Goal: Task Accomplishment & Management: Manage account settings

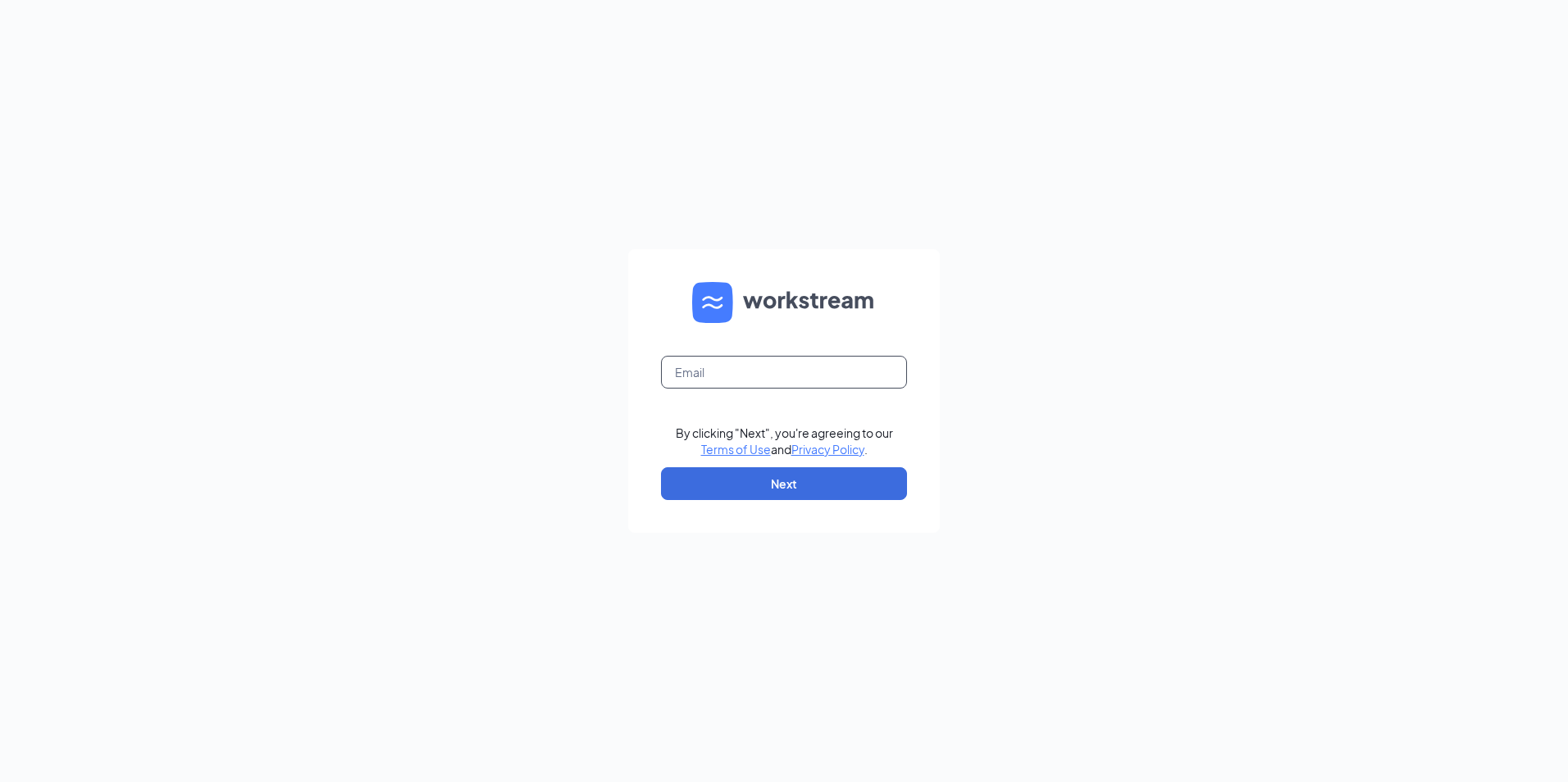
click at [701, 370] on input "text" at bounding box center [784, 372] width 246 height 32
type input "[EMAIL_ADDRESS][DOMAIN_NAME]"
click at [720, 486] on button "Next" at bounding box center [784, 483] width 246 height 32
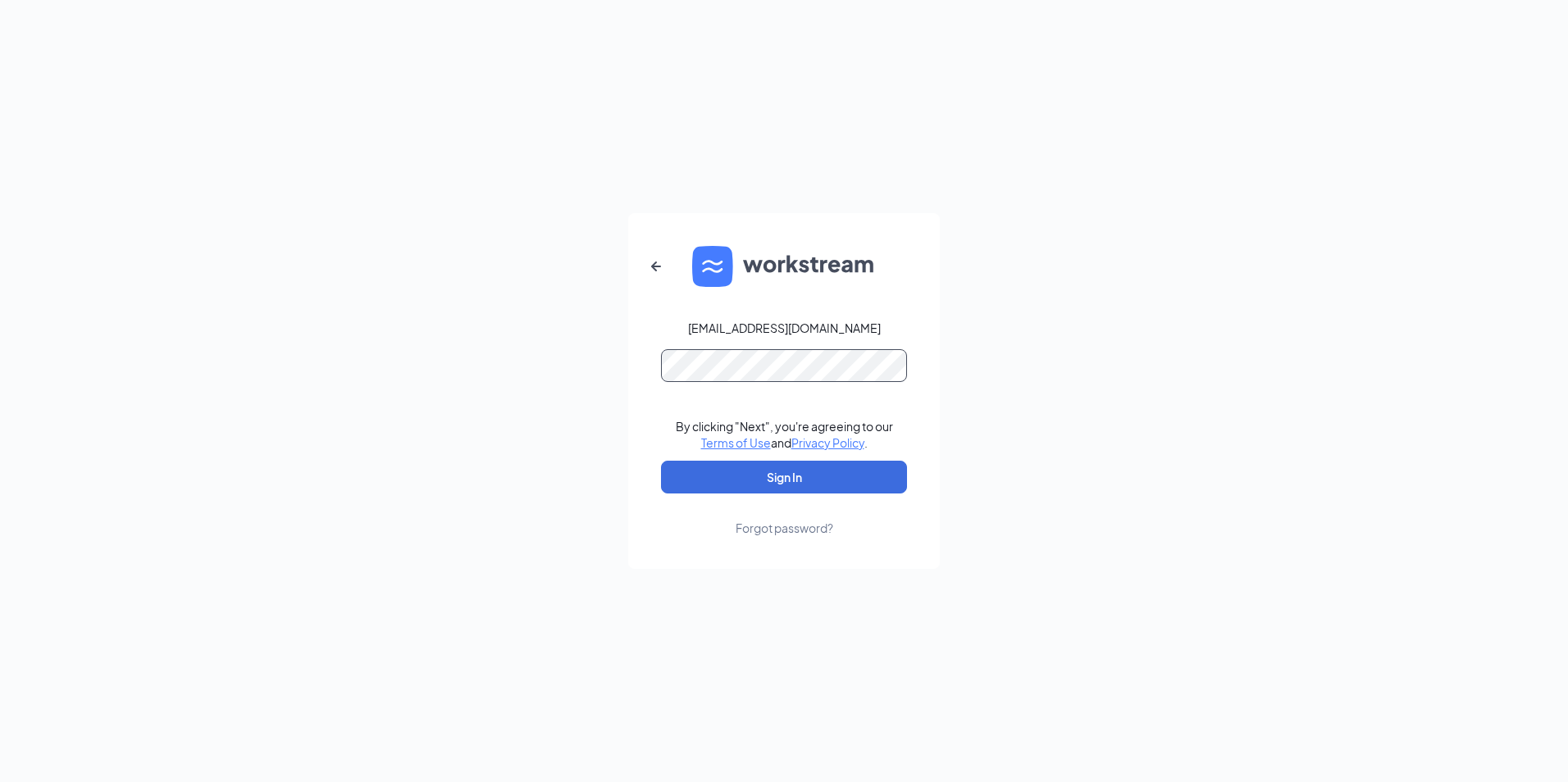
click at [661, 461] on button "Sign In" at bounding box center [784, 477] width 246 height 32
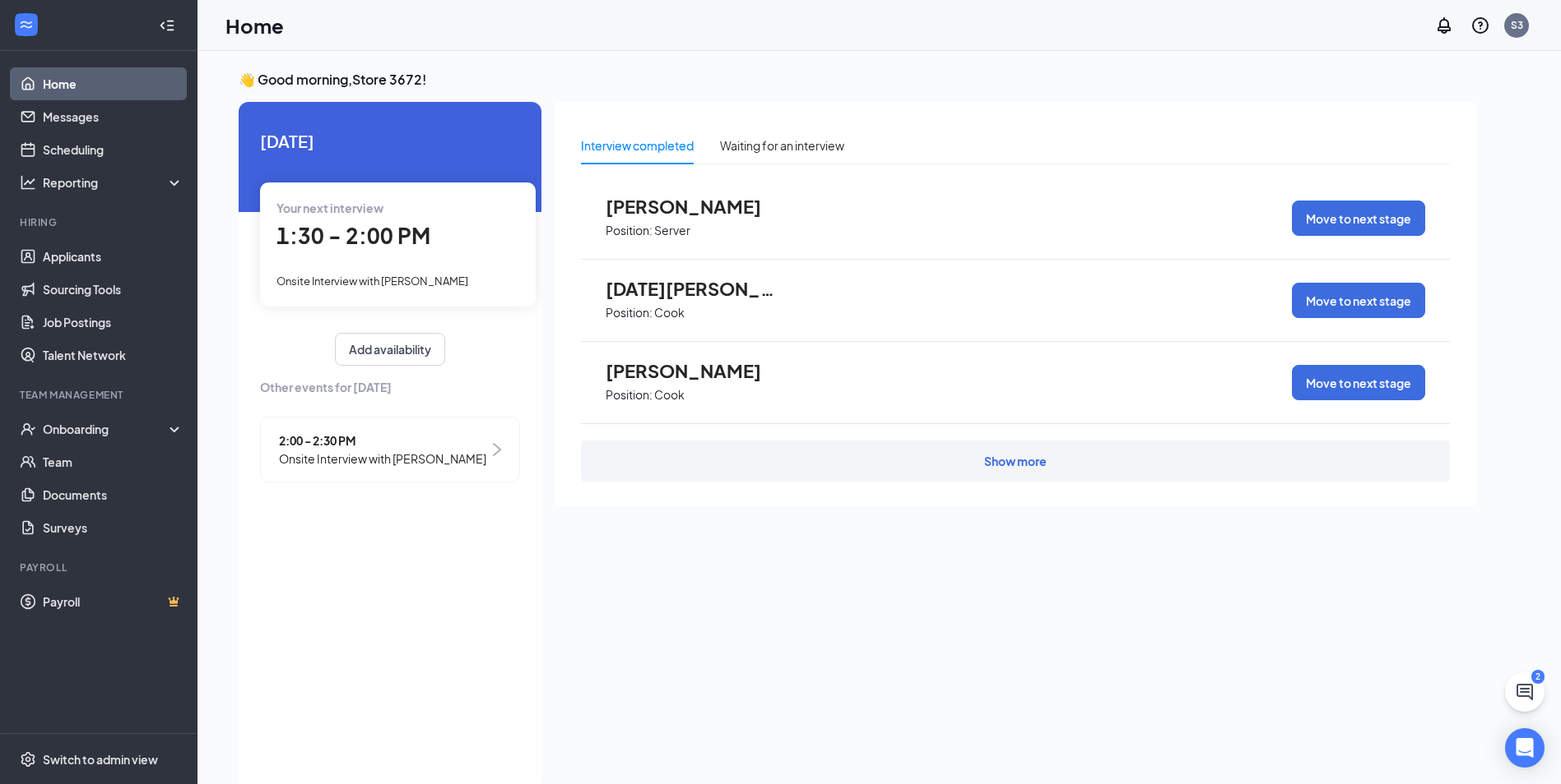
click at [455, 445] on span "2:00 - 2:30 PM" at bounding box center [382, 441] width 208 height 18
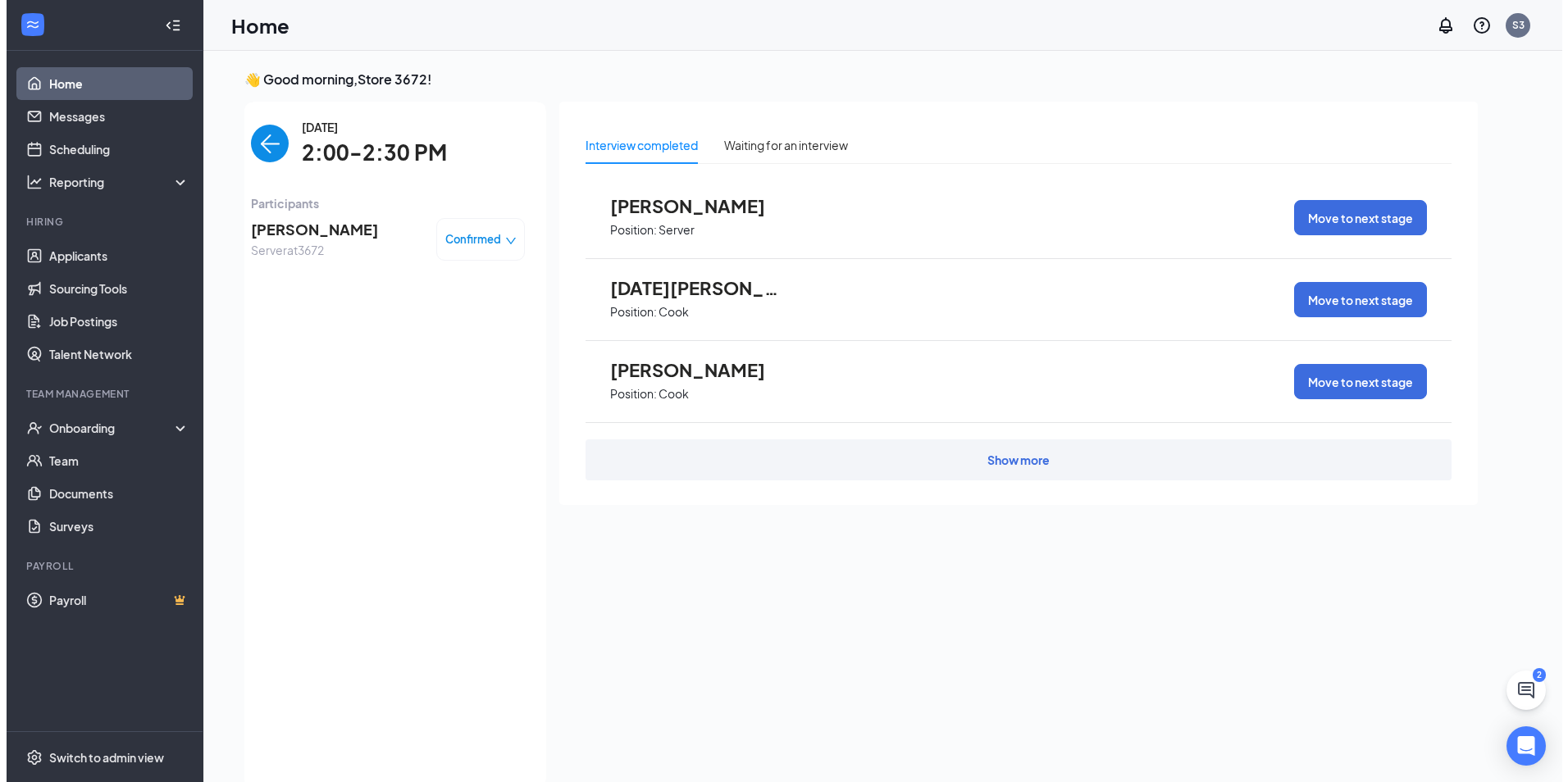
scroll to position [7, 0]
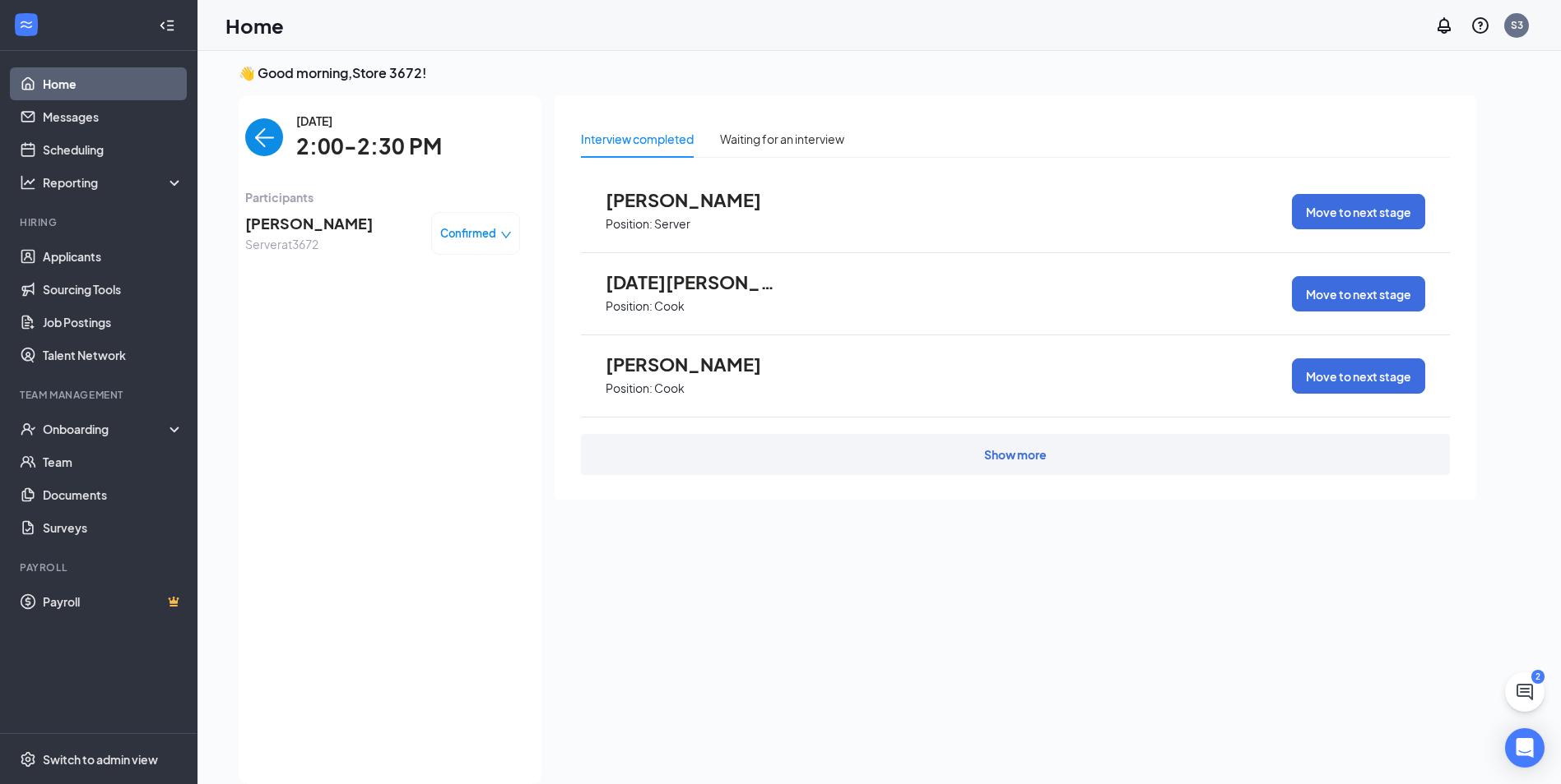
click at [282, 225] on span "[PERSON_NAME]" at bounding box center [309, 223] width 128 height 23
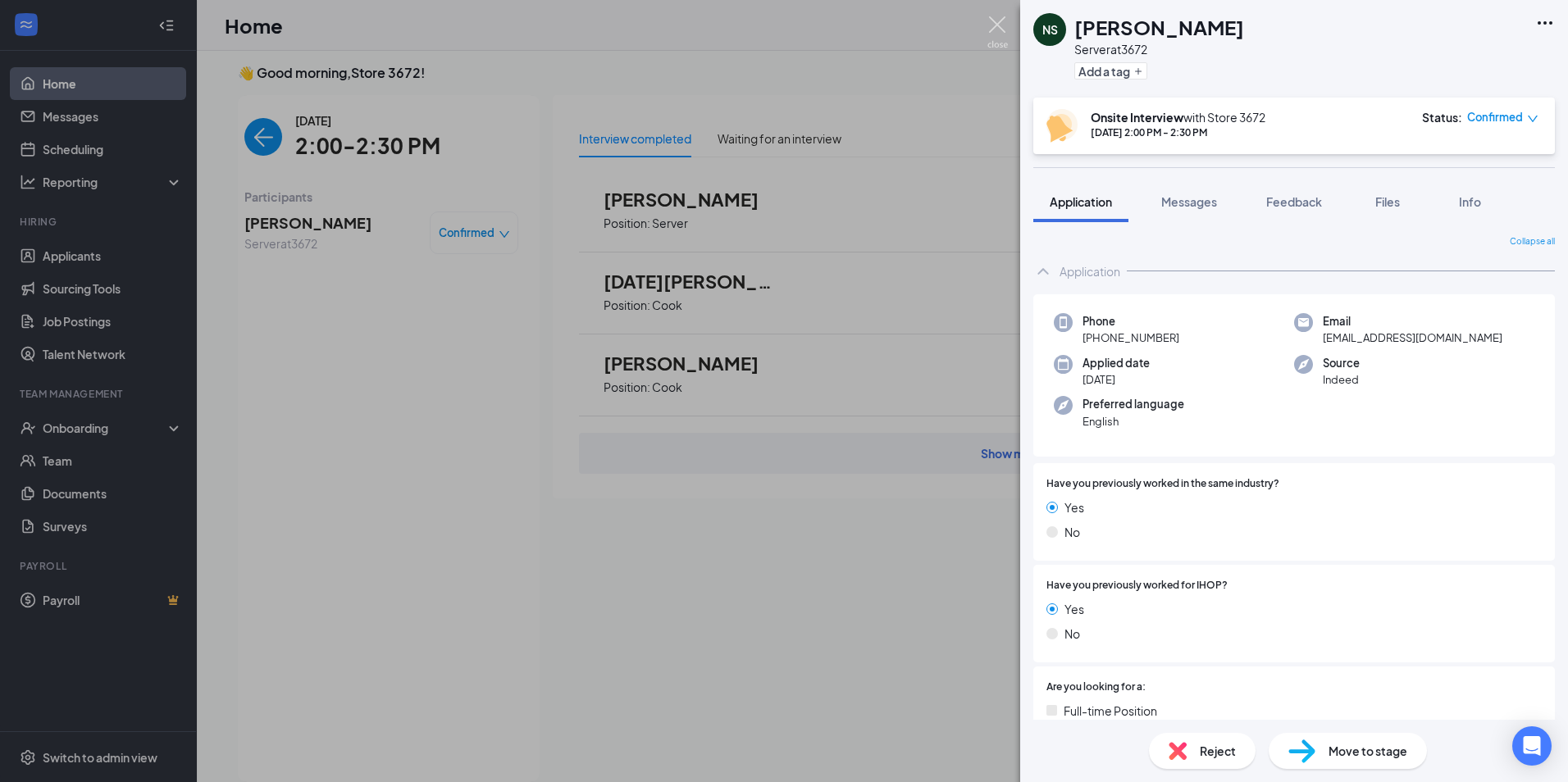
click at [995, 27] on img at bounding box center [997, 32] width 21 height 32
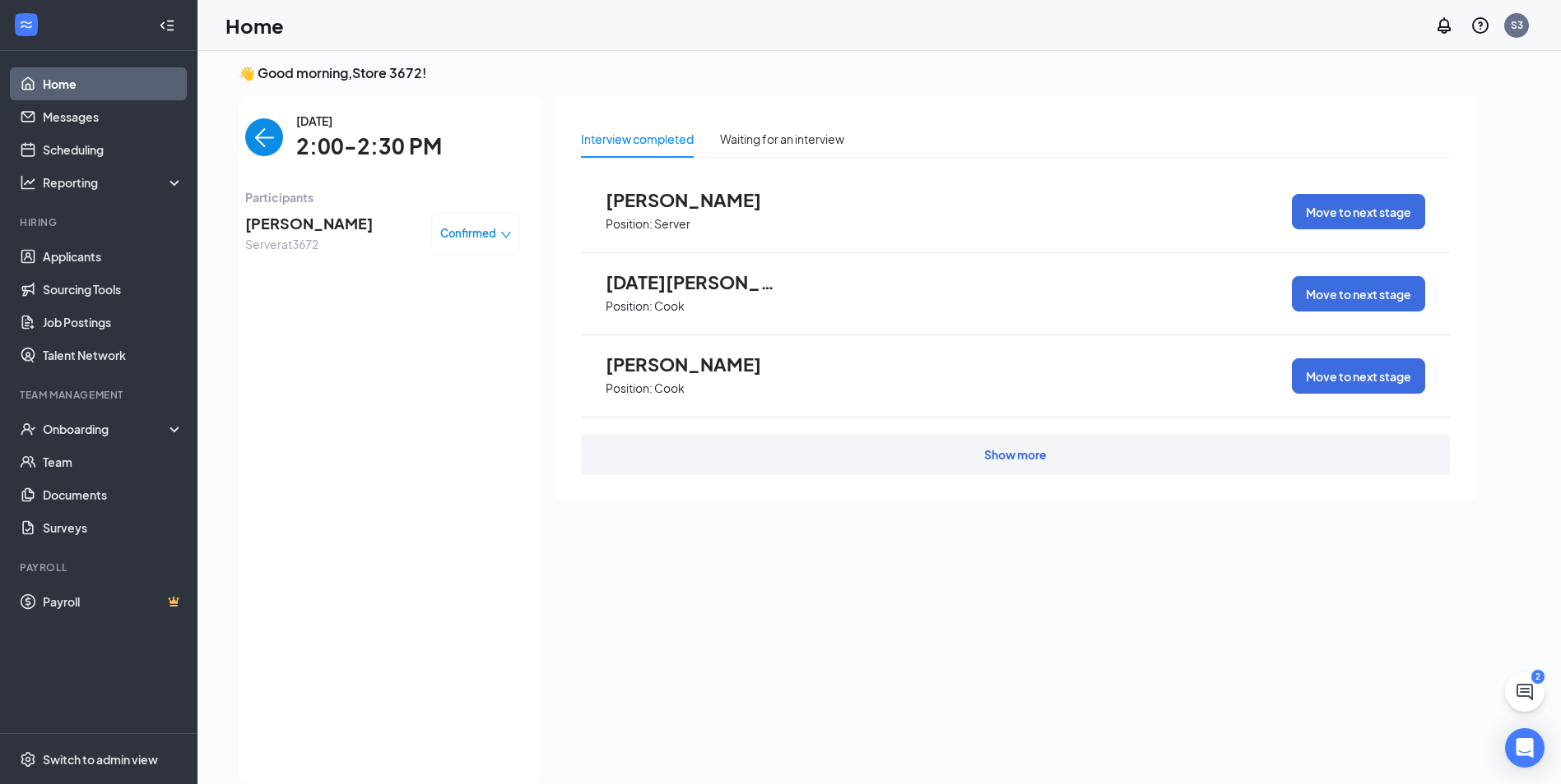
click at [253, 131] on img "back-button" at bounding box center [264, 137] width 37 height 37
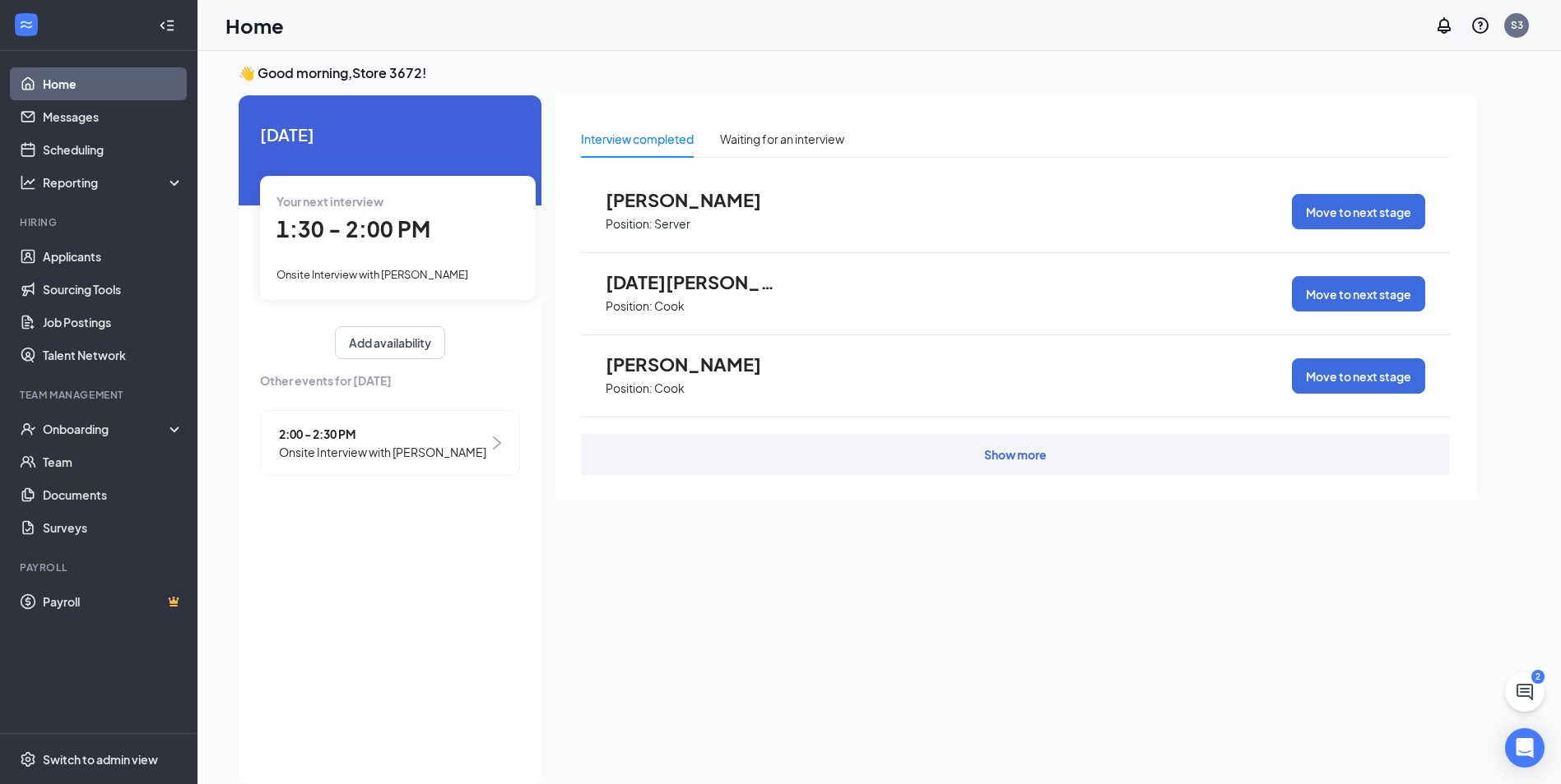
click at [323, 275] on span "Onsite Interview with [PERSON_NAME]" at bounding box center [372, 273] width 192 height 13
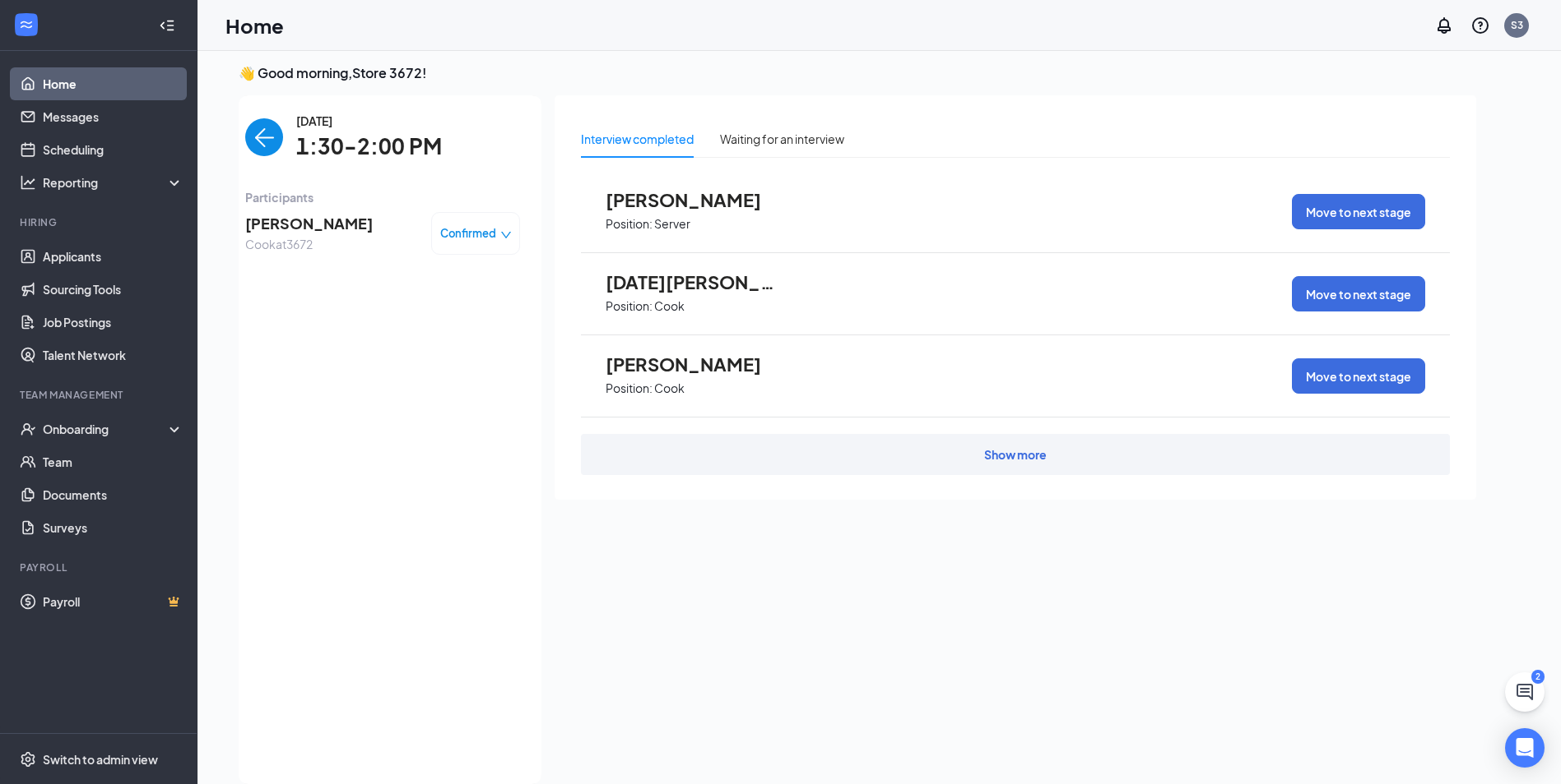
click at [308, 227] on span "[PERSON_NAME]" at bounding box center [309, 223] width 128 height 23
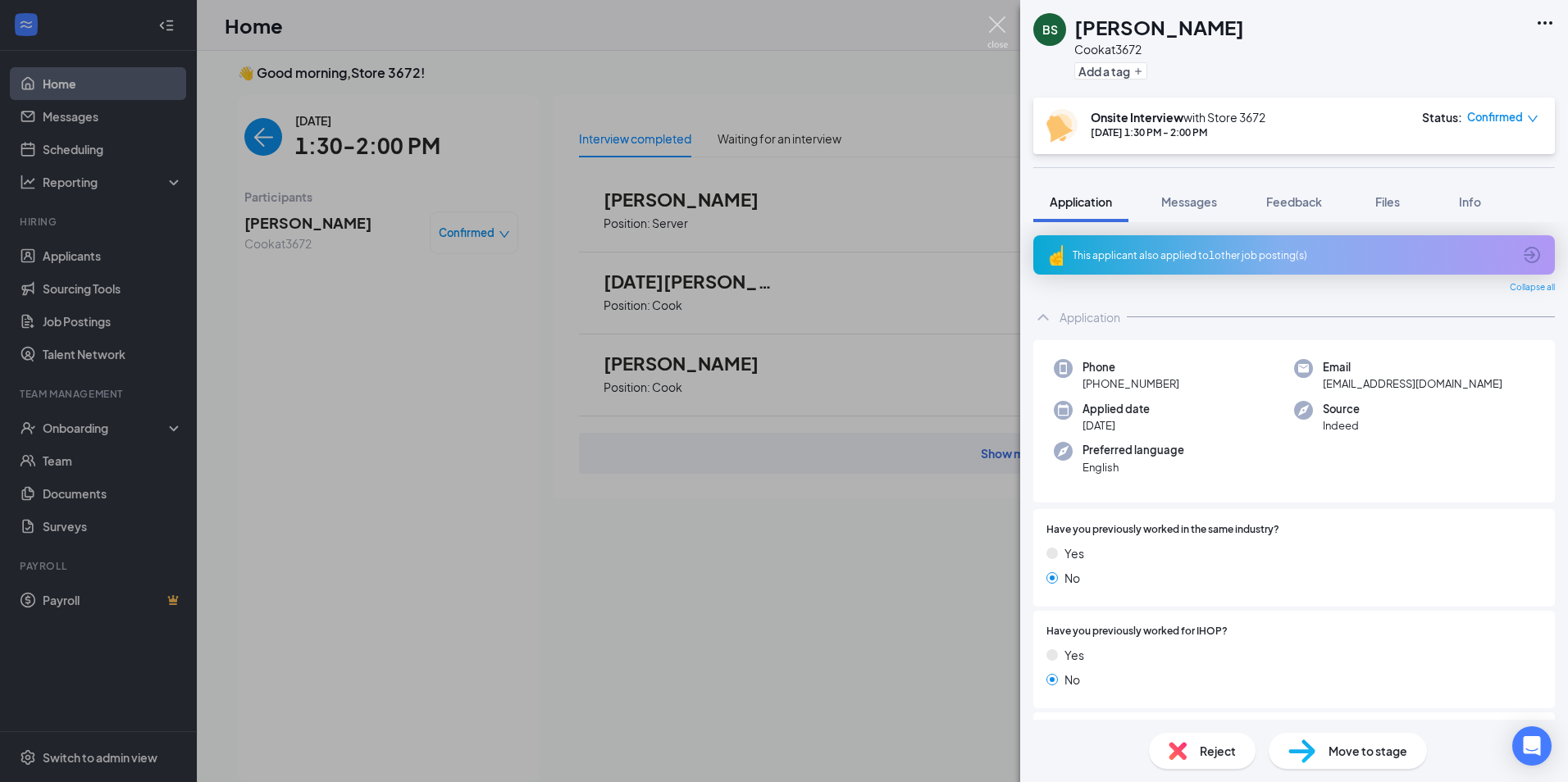
click at [997, 26] on img at bounding box center [997, 32] width 21 height 32
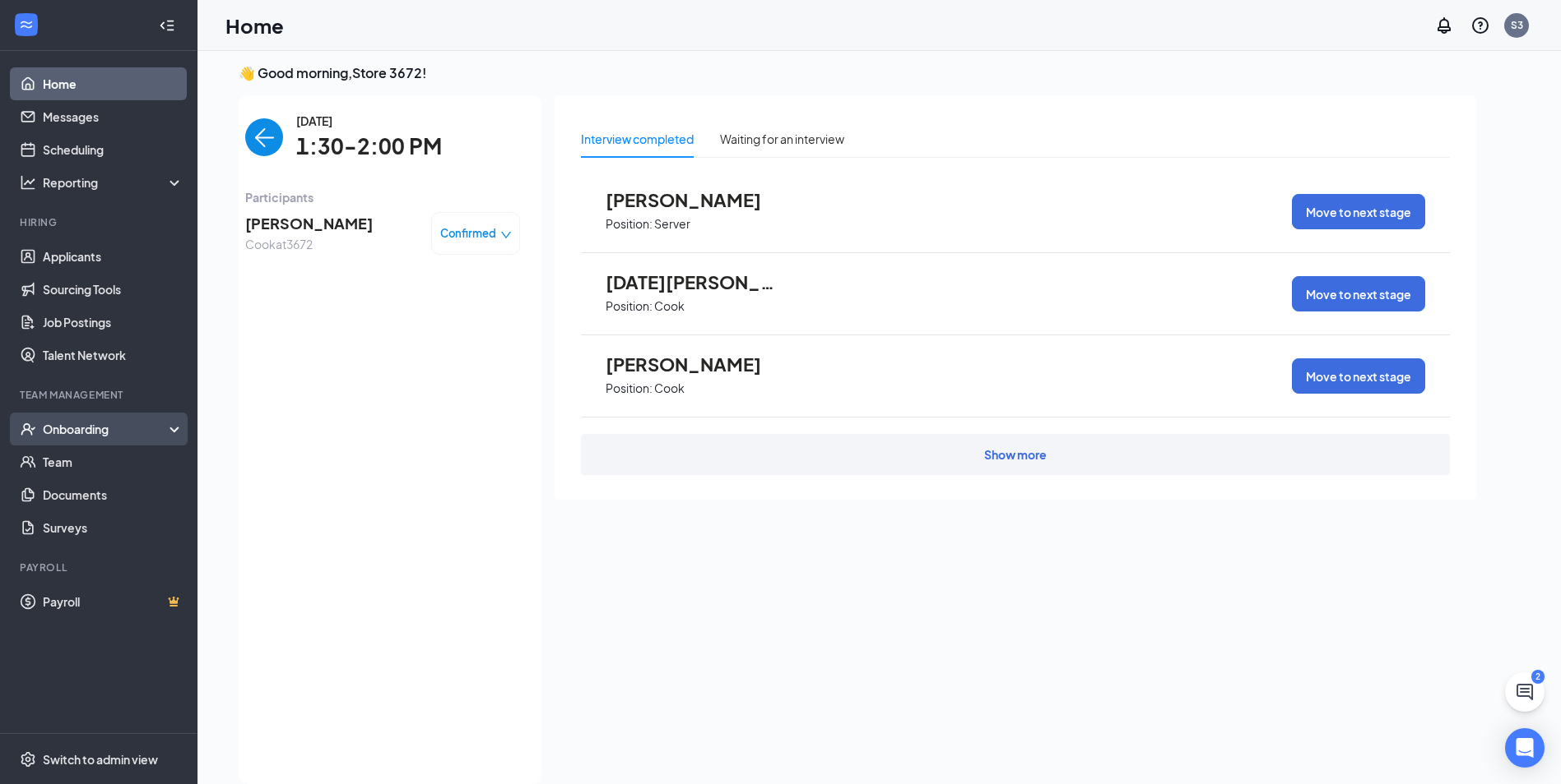
click at [106, 431] on div "Onboarding" at bounding box center [105, 429] width 127 height 17
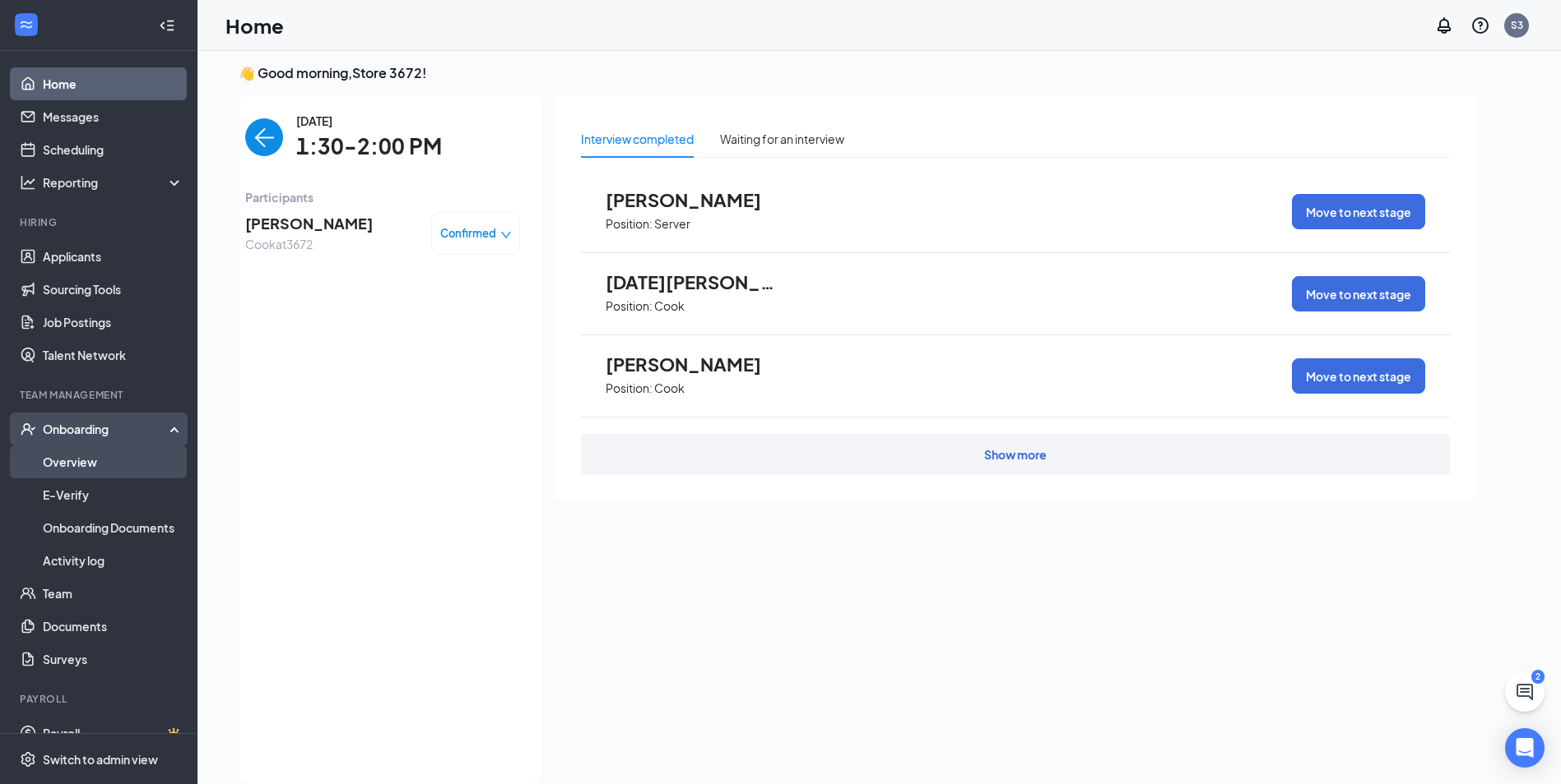
click at [86, 458] on link "Overview" at bounding box center [112, 461] width 141 height 32
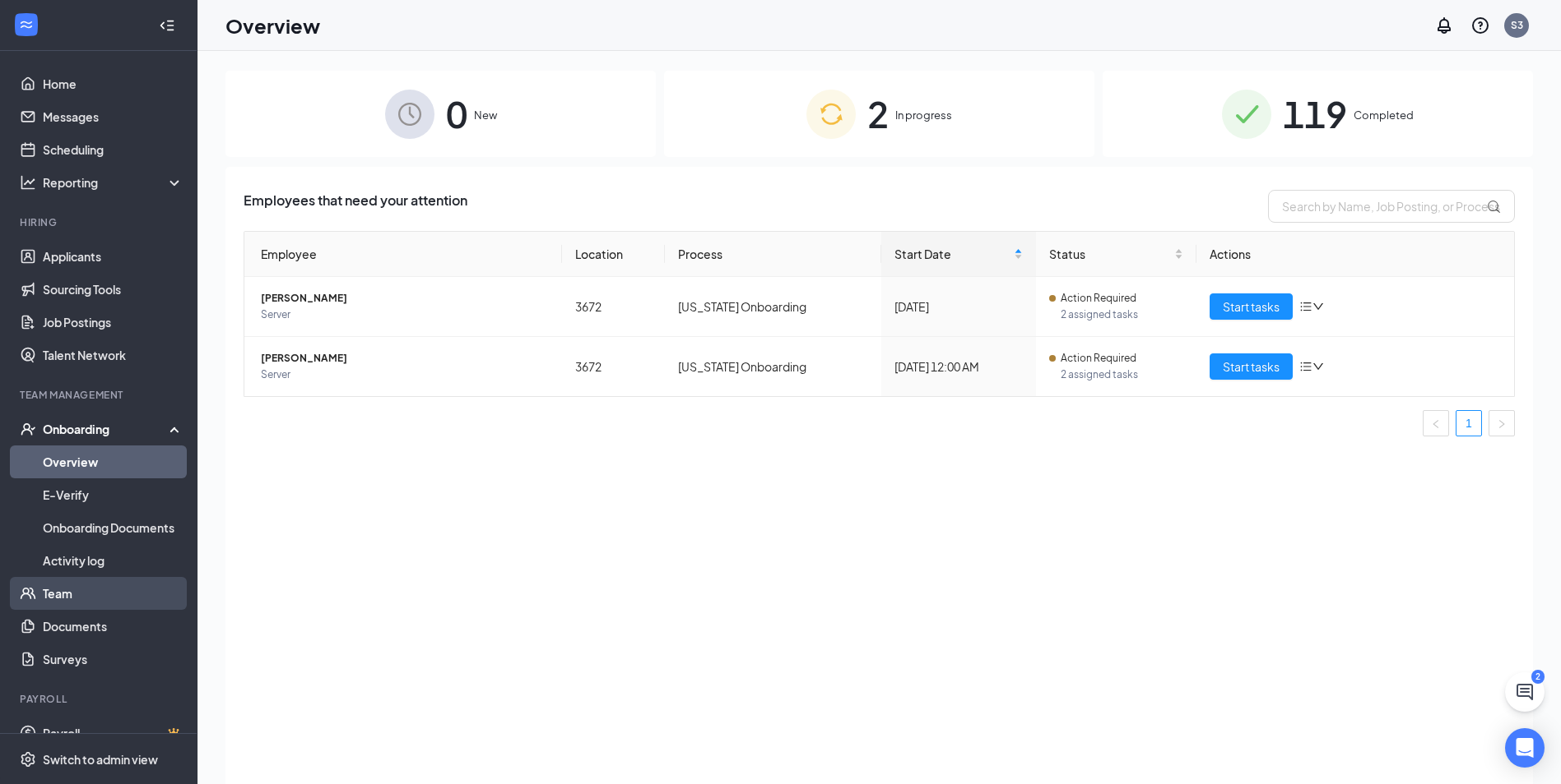
click at [78, 598] on link "Team" at bounding box center [112, 593] width 141 height 32
